Goal: Transaction & Acquisition: Subscribe to service/newsletter

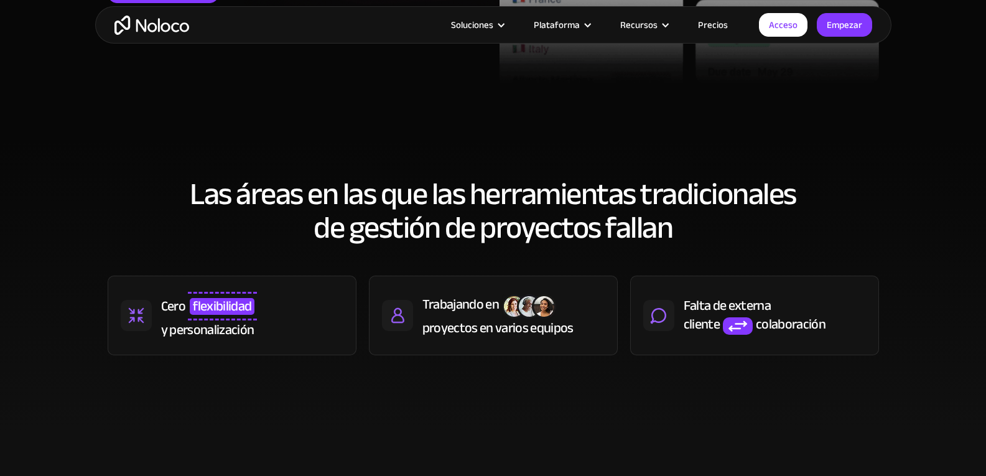
scroll to position [64, 0]
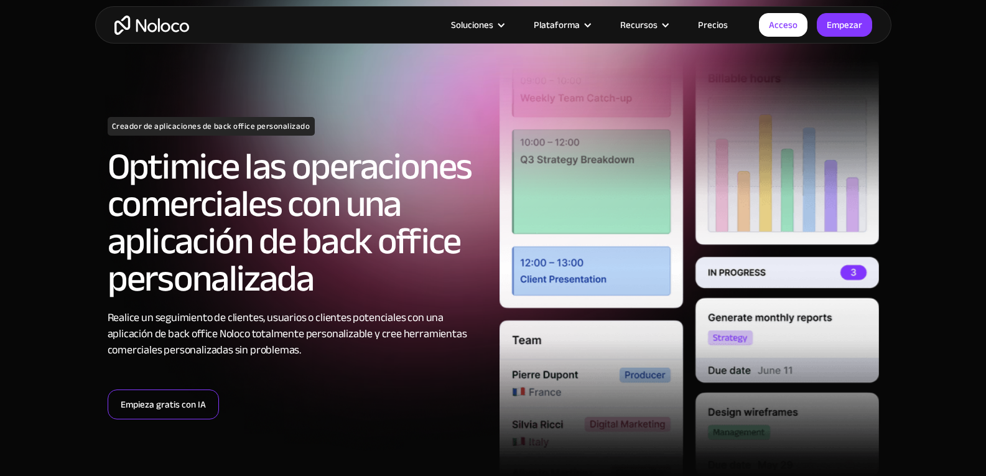
click at [128, 401] on font "Empieza gratis con IA" at bounding box center [163, 404] width 85 height 17
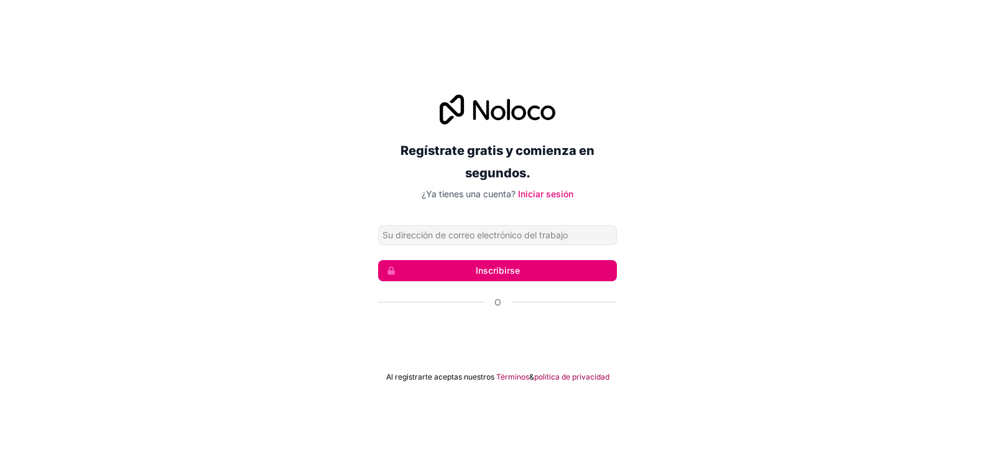
click at [475, 350] on div at bounding box center [497, 337] width 239 height 29
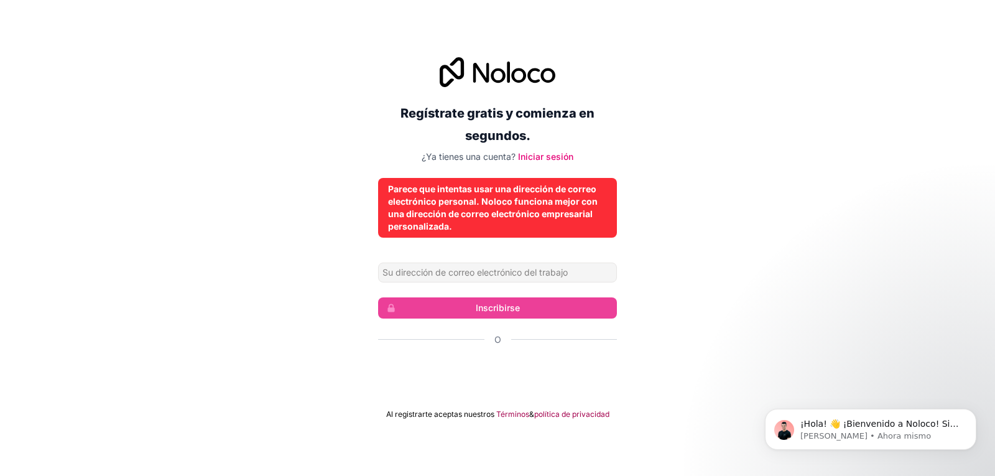
click at [668, 205] on div "Regístrate gratis y comienza en segundos. ¿Ya tienes una cuenta? Iniciar sesión…" at bounding box center [497, 238] width 995 height 397
